Goal: Task Accomplishment & Management: Manage account settings

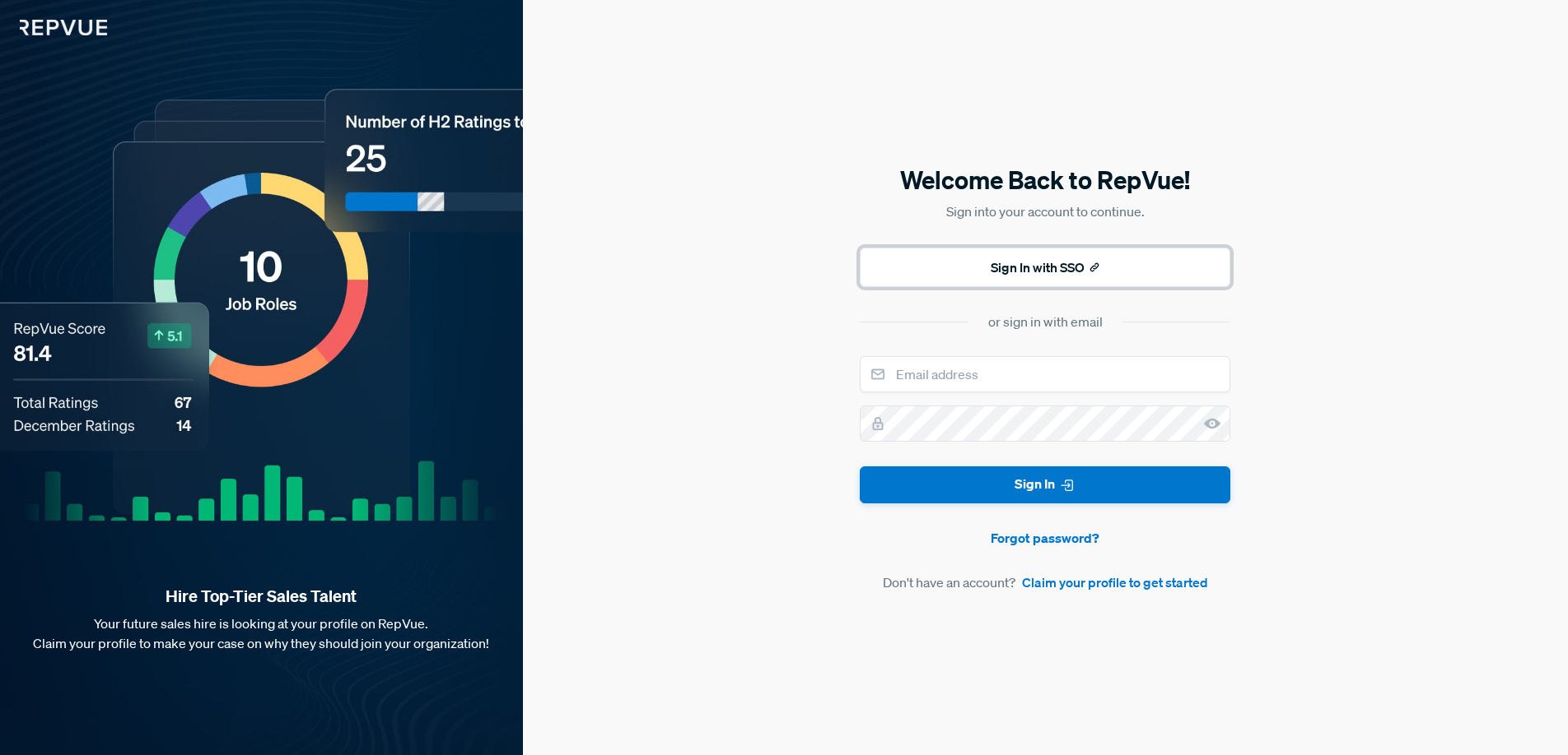
click at [1001, 268] on button "Sign In with SSO" at bounding box center [1044, 268] width 371 height 39
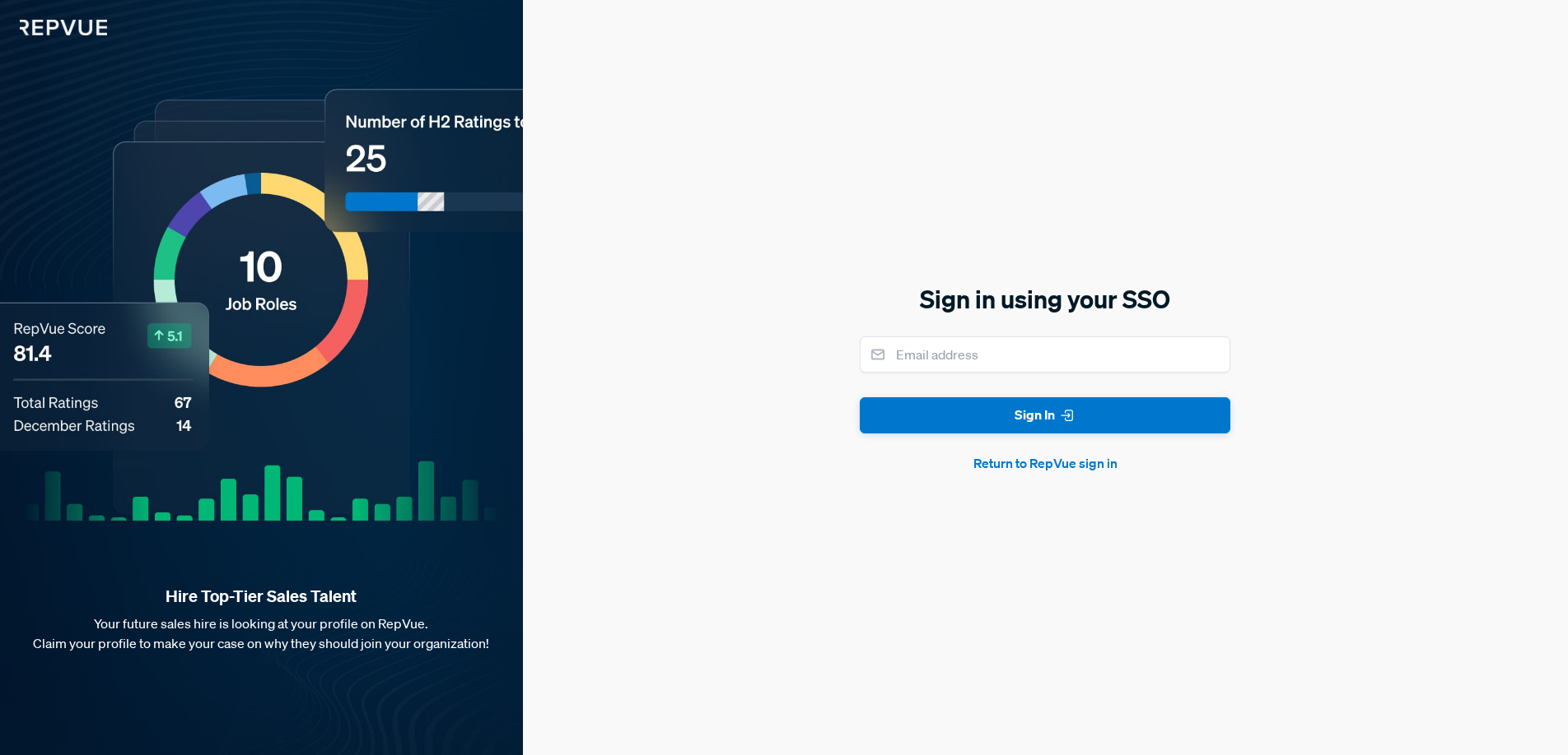
click at [1053, 459] on button "Return to RepVue sign in" at bounding box center [1044, 463] width 371 height 20
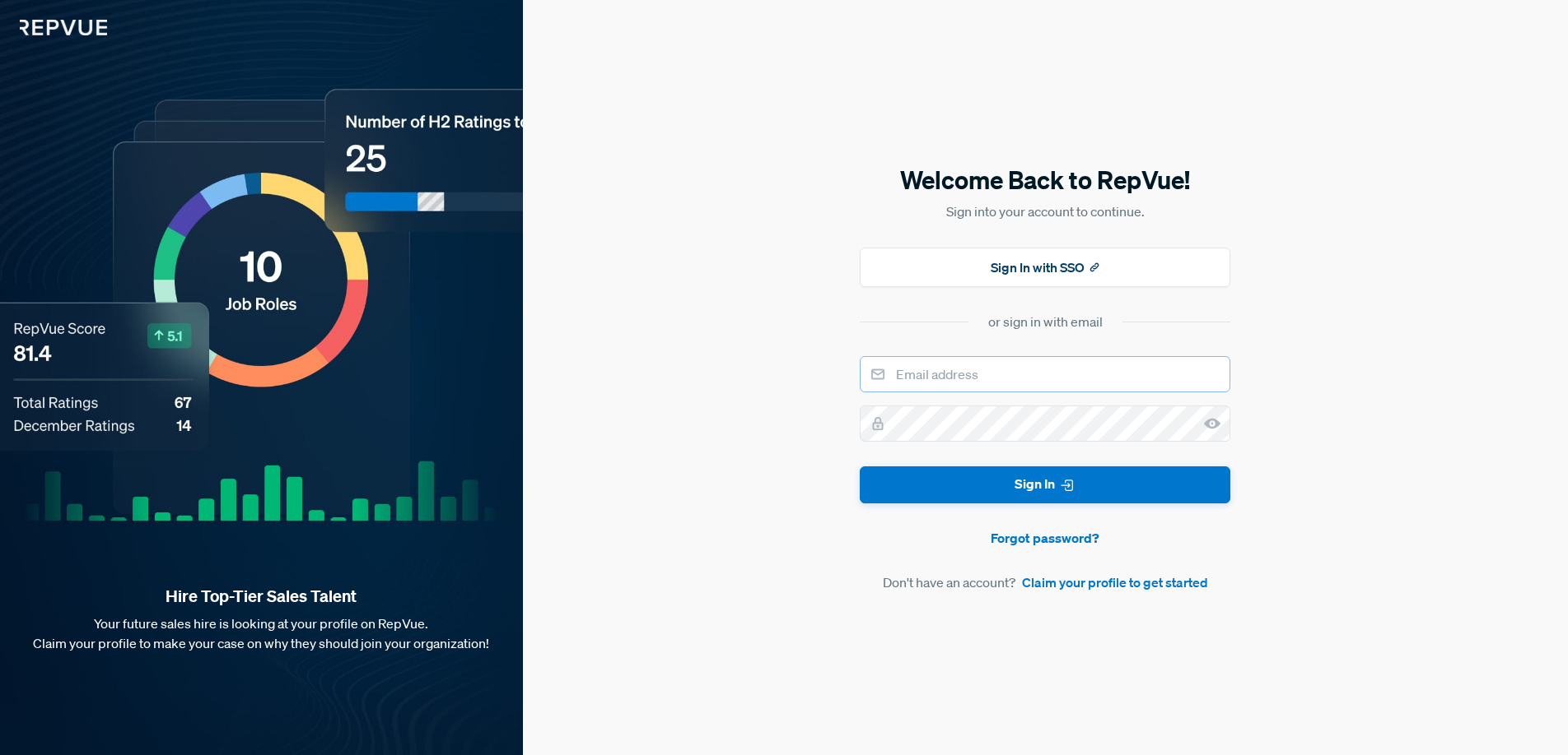
click at [1033, 374] on input "email" at bounding box center [1044, 374] width 371 height 36
type input "[PERSON_NAME][EMAIL_ADDRESS][DOMAIN_NAME]"
click at [0, 754] on com-1password-button at bounding box center [0, 755] width 0 height 0
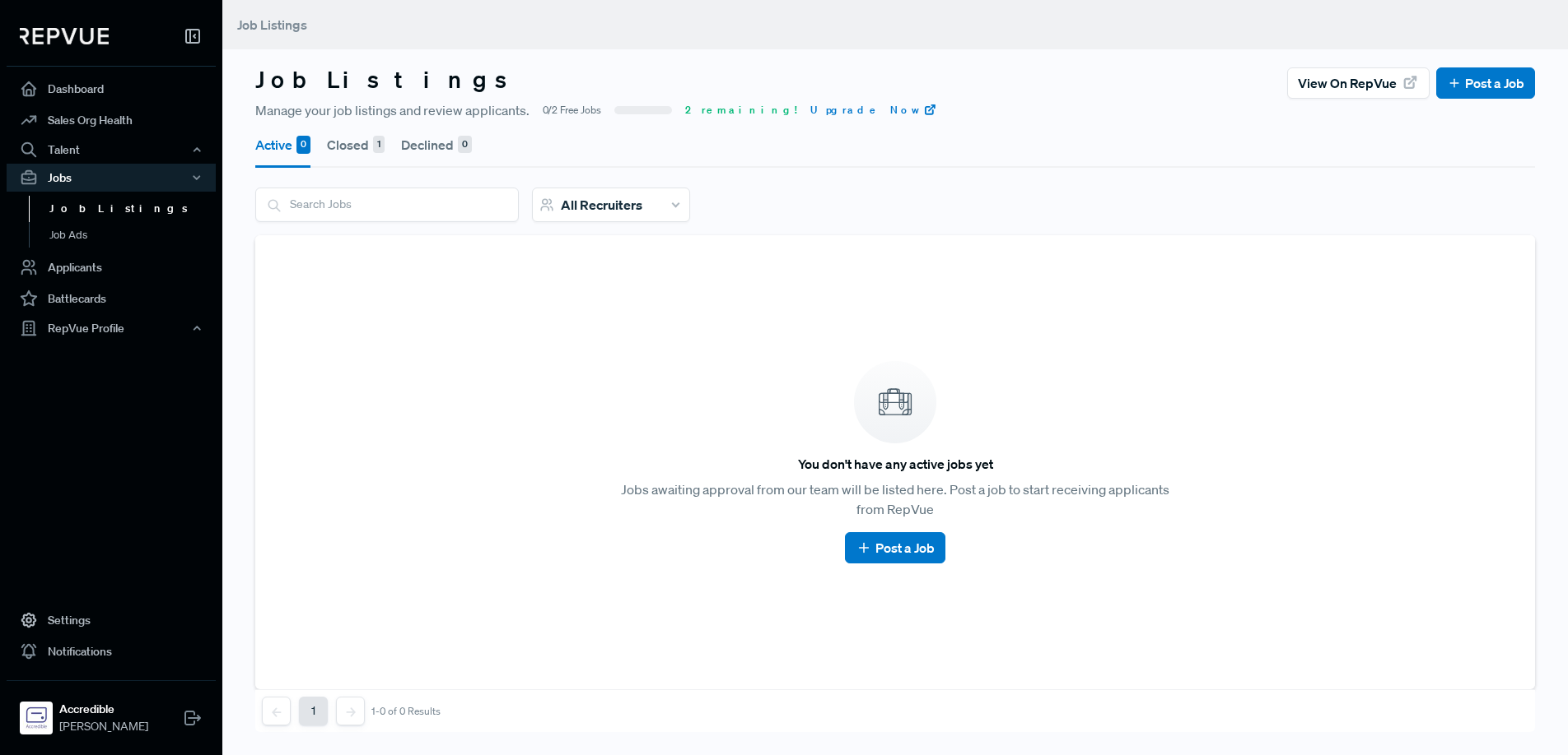
click at [346, 147] on button "Closed 1" at bounding box center [356, 145] width 58 height 46
